Goal: Answer question/provide support

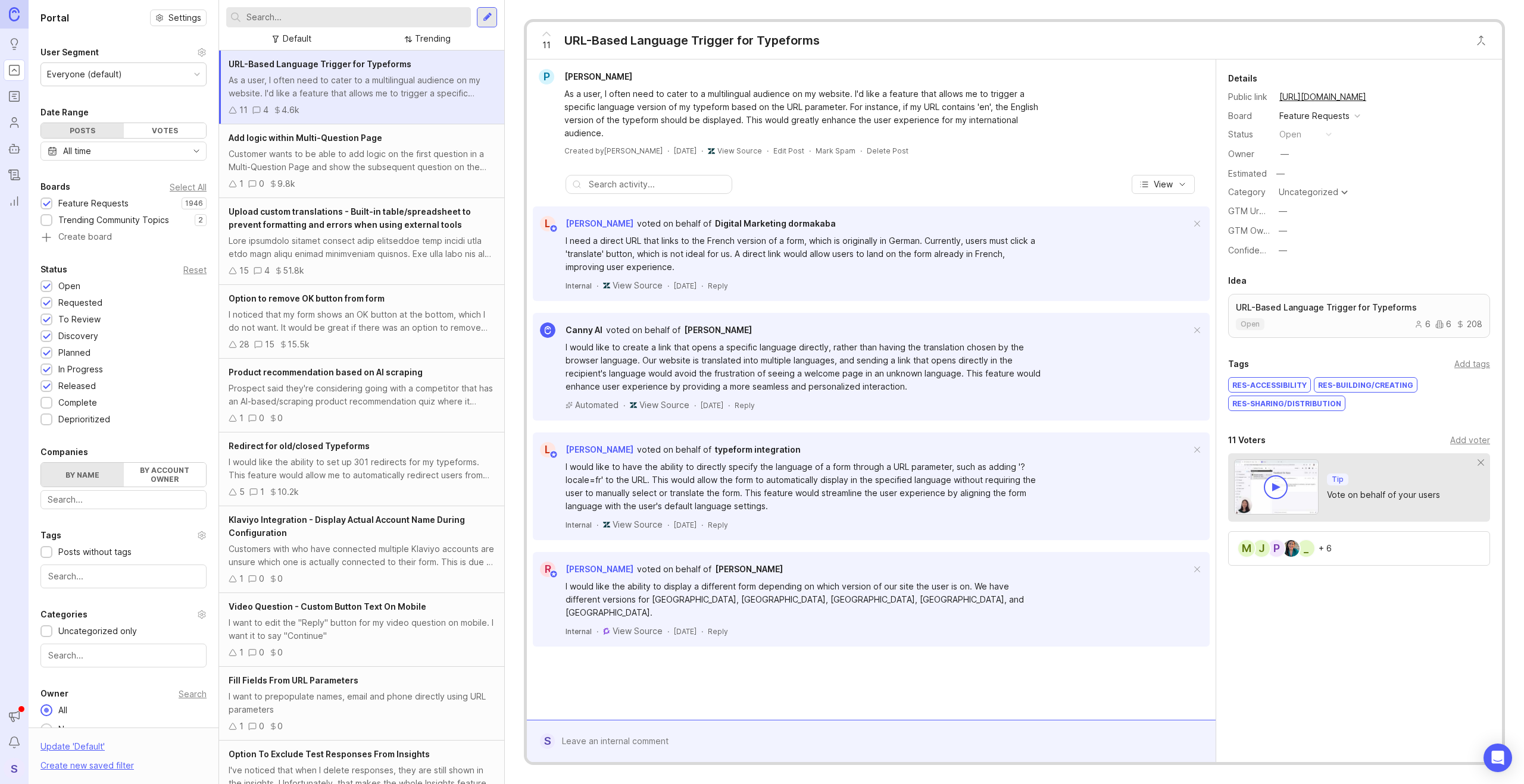
click at [1331, 544] on div "+ 6" at bounding box center [1325, 548] width 13 height 8
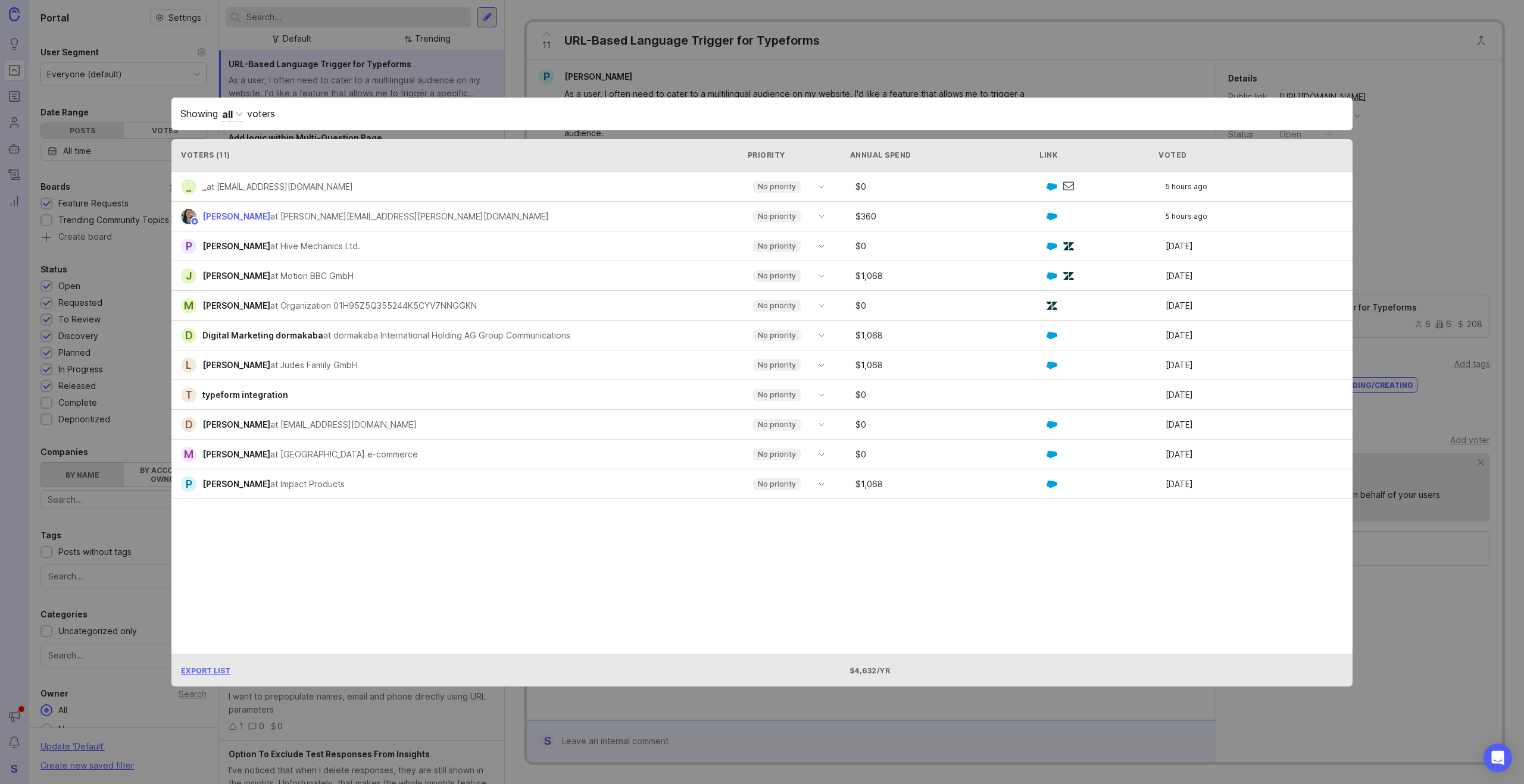
click at [506, 216] on div "[PERSON_NAME] at [PERSON_NAME][EMAIL_ADDRESS][PERSON_NAME][DOMAIN_NAME]" at bounding box center [461, 216] width 560 height 15
click at [654, 218] on div "[PERSON_NAME] at [PERSON_NAME][EMAIL_ADDRESS][PERSON_NAME][DOMAIN_NAME]" at bounding box center [461, 216] width 560 height 15
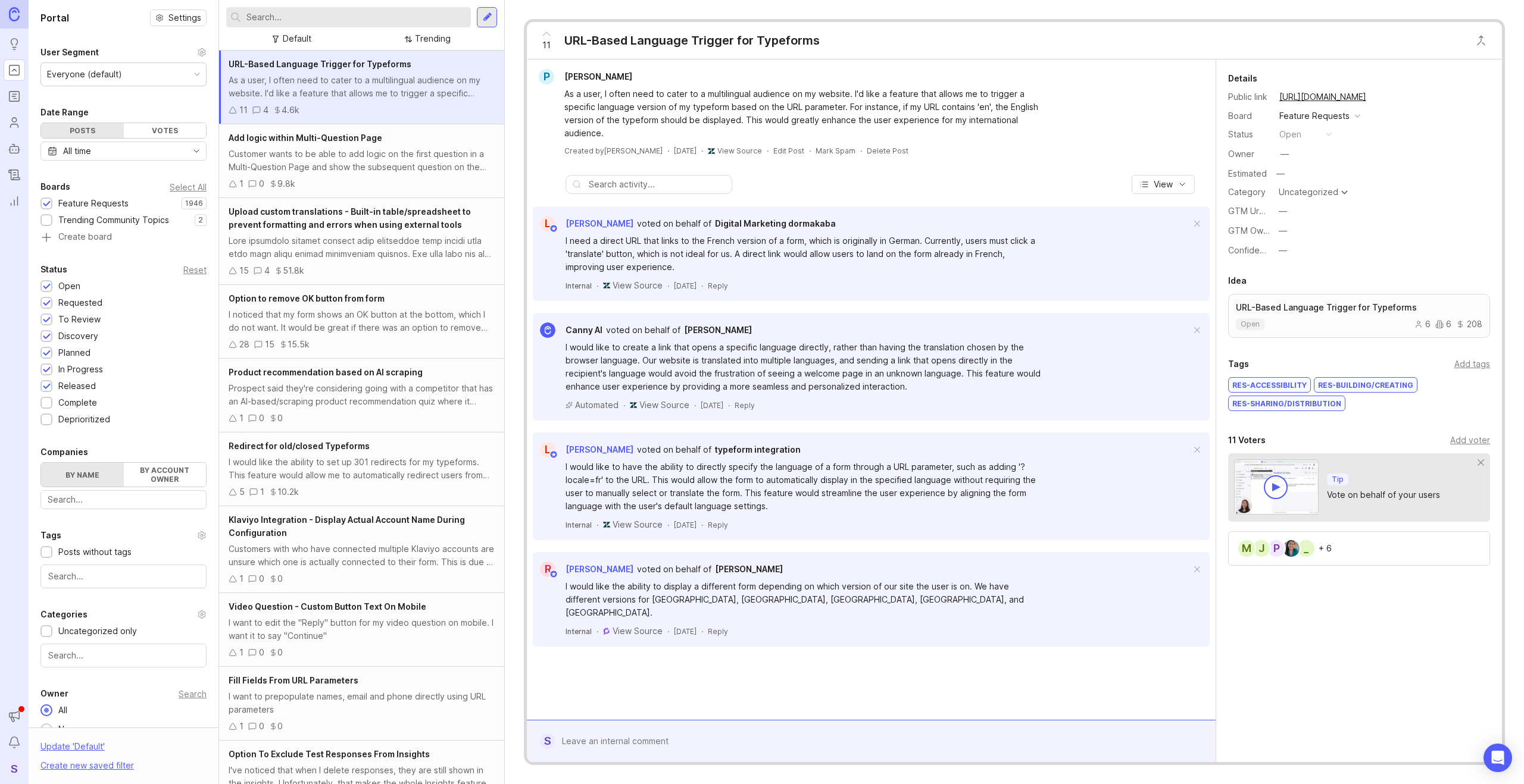
click at [1347, 551] on div "_ [PERSON_NAME] m + 6" at bounding box center [1359, 548] width 262 height 34
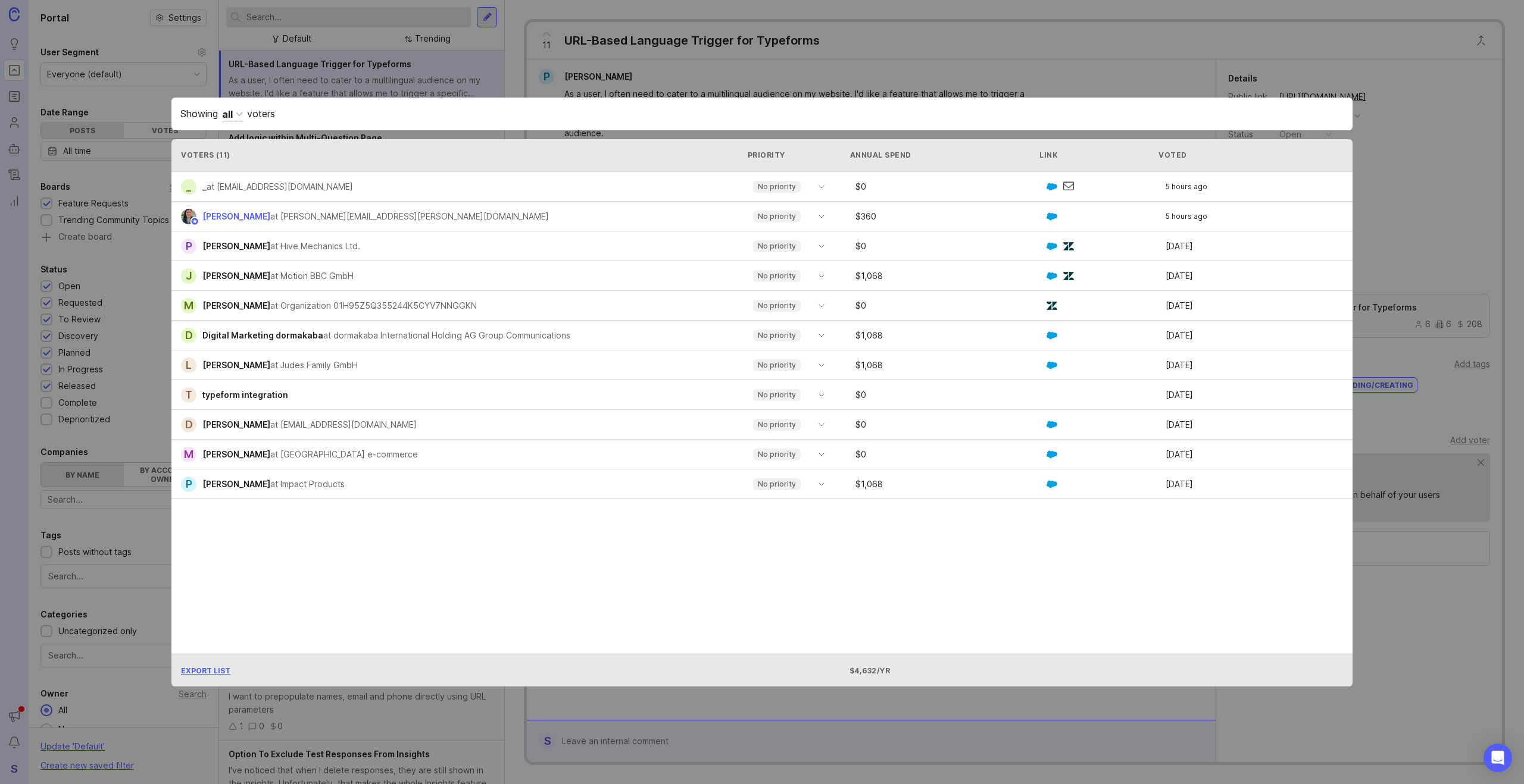
click at [1054, 189] on img at bounding box center [1051, 186] width 11 height 11
click at [272, 189] on div "at [EMAIL_ADDRESS][DOMAIN_NAME]" at bounding box center [280, 187] width 146 height 13
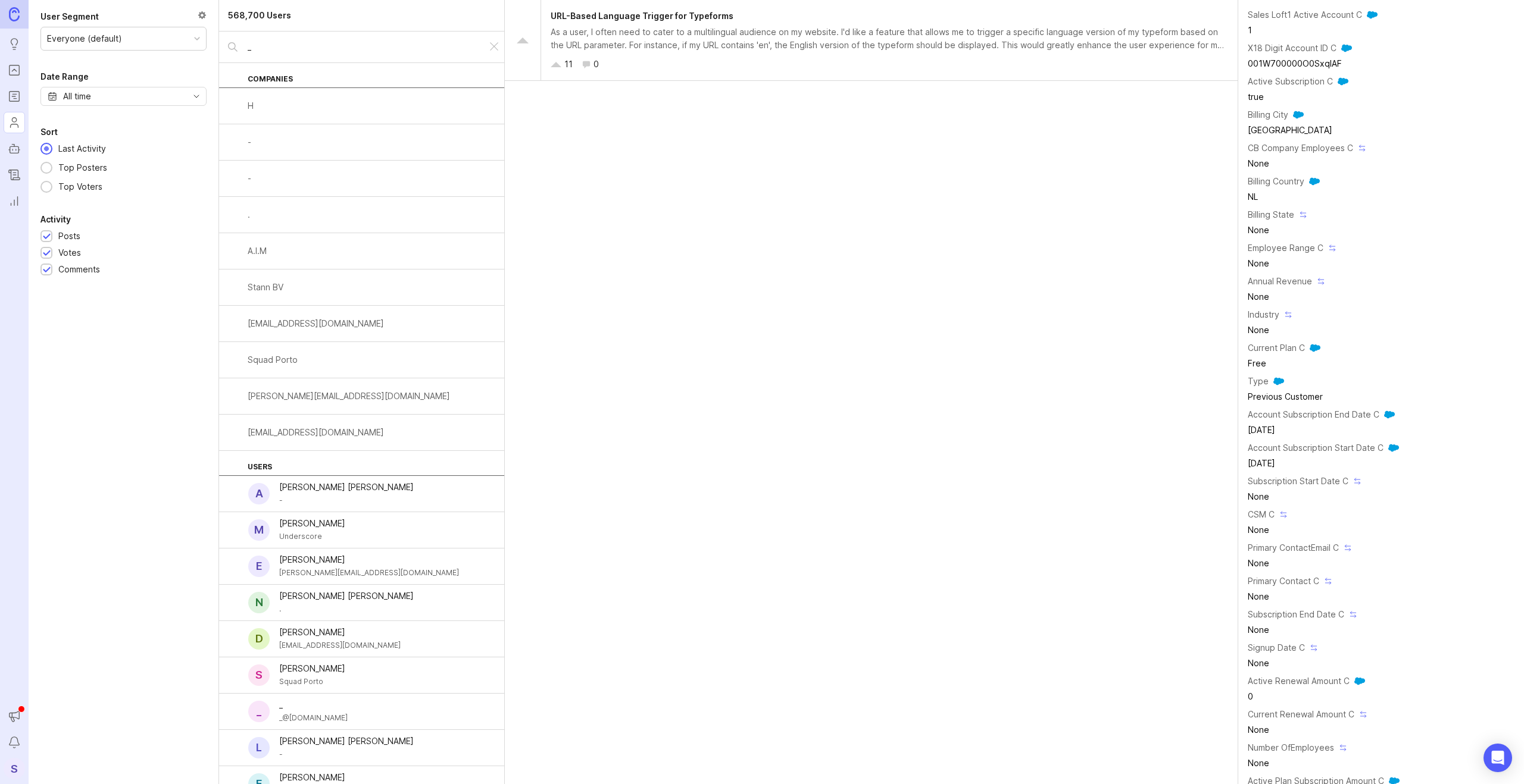
scroll to position [1764, 0]
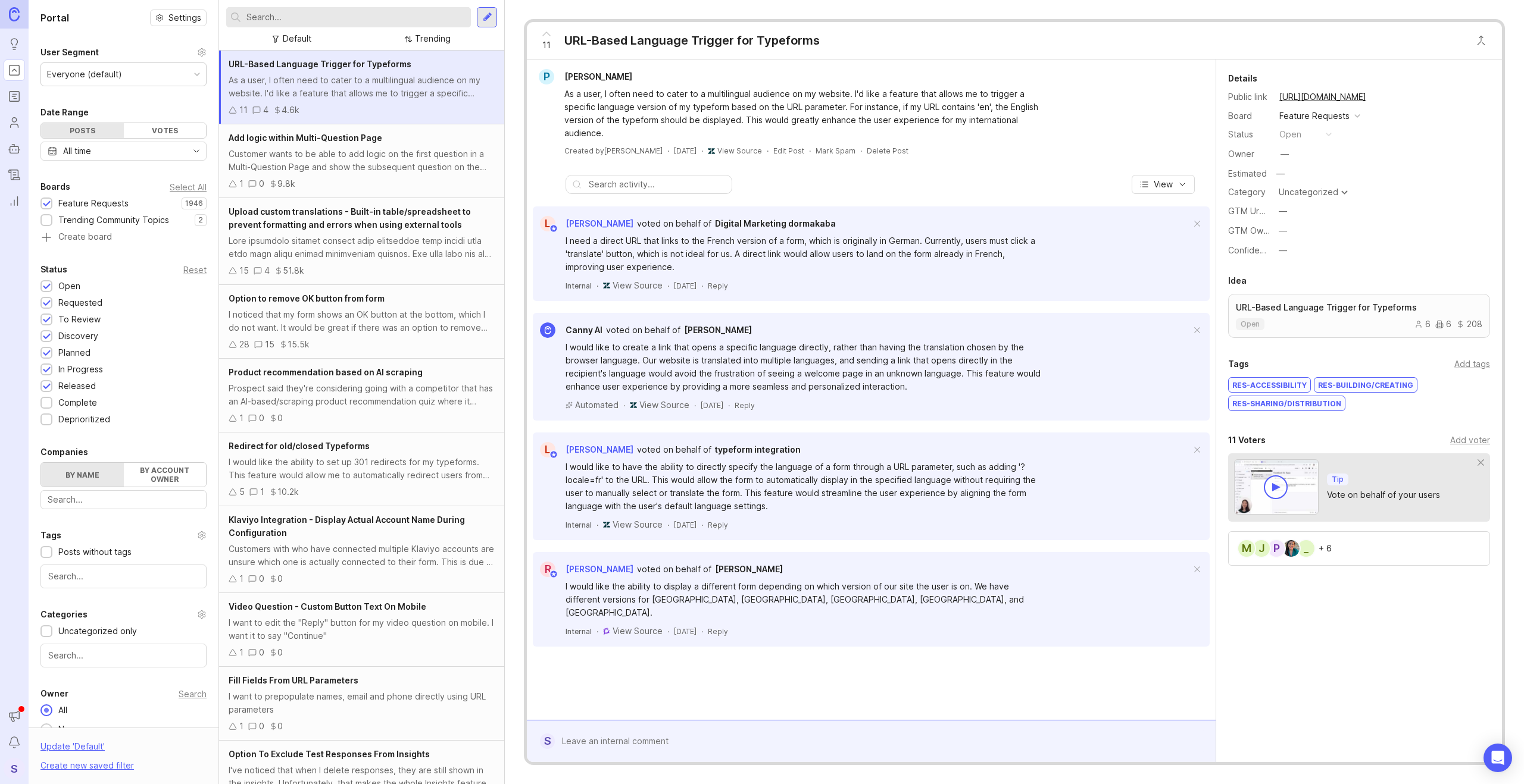
click at [1371, 556] on div "_ [PERSON_NAME] m + 6" at bounding box center [1359, 548] width 262 height 34
